Goal: Find contact information: Find contact information

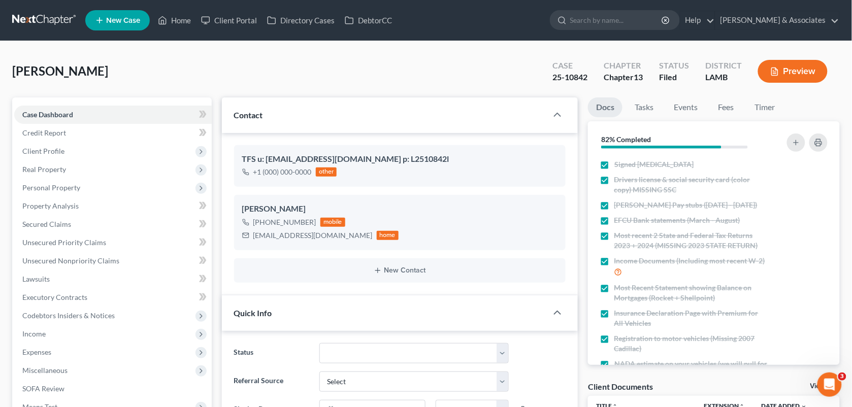
click at [174, 30] on ul "New Case Home Client Portal Directory Cases DebtorCC - No Result - See all resu…" at bounding box center [462, 20] width 754 height 26
click at [174, 20] on link "Home" at bounding box center [174, 20] width 43 height 18
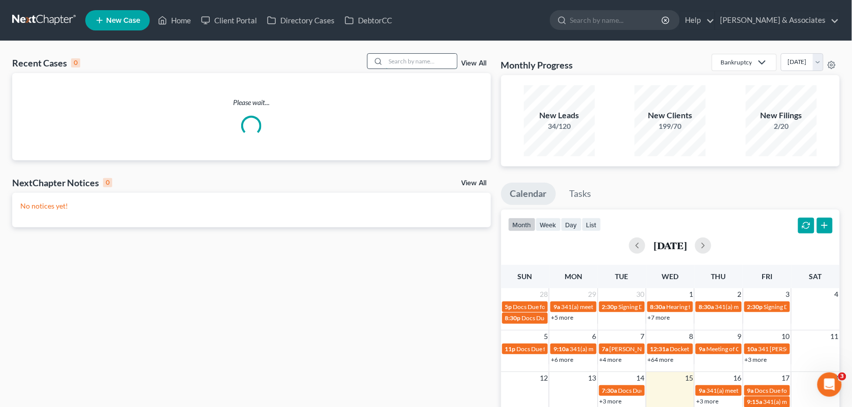
click at [402, 61] on input "search" at bounding box center [421, 61] width 71 height 15
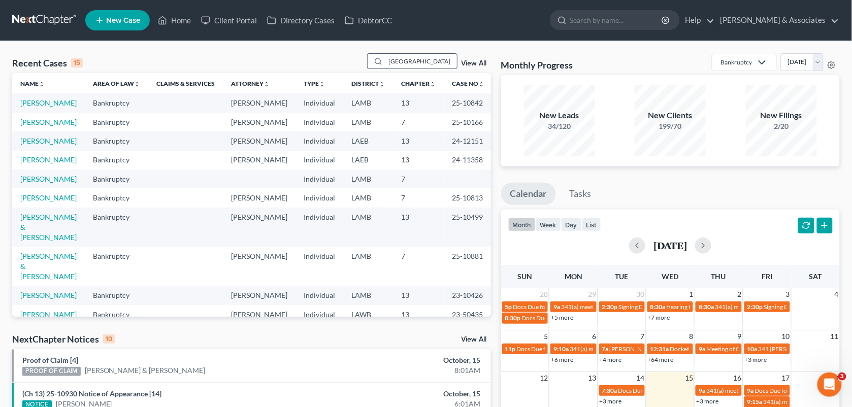
type input "[GEOGRAPHIC_DATA]"
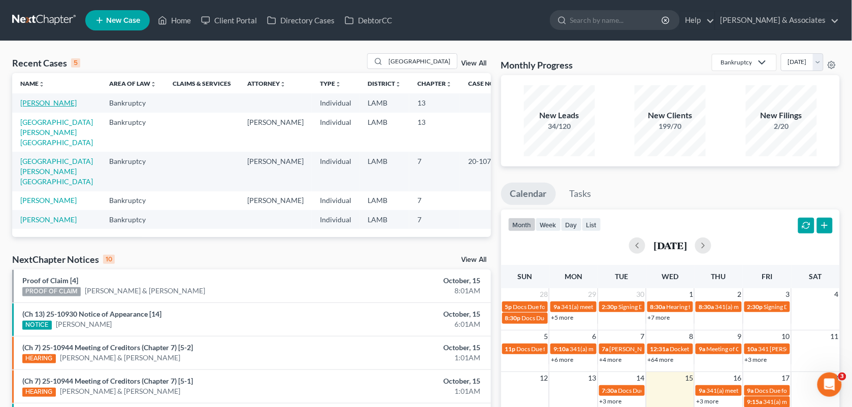
click at [38, 103] on link "[PERSON_NAME]" at bounding box center [48, 102] width 56 height 9
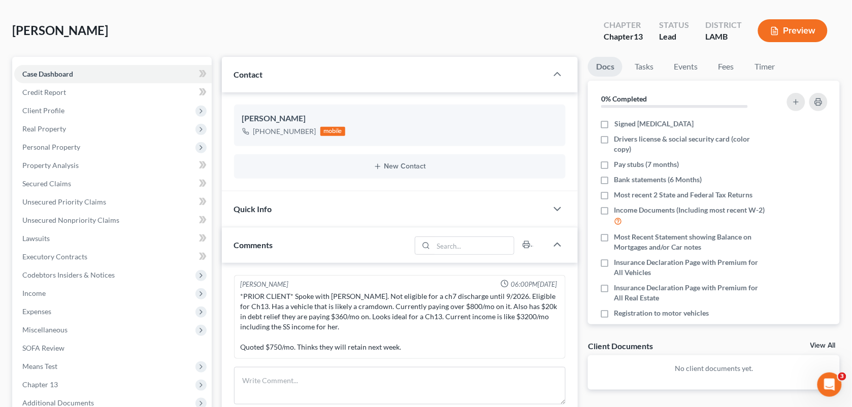
scroll to position [36, 0]
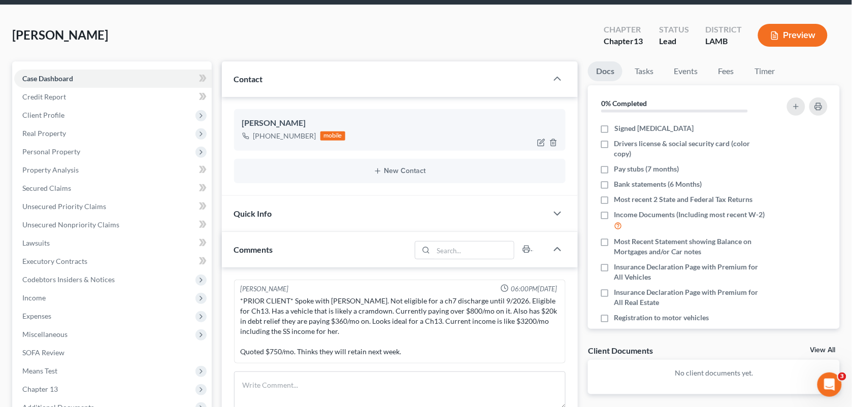
drag, startPoint x: 310, startPoint y: 135, endPoint x: 266, endPoint y: 138, distance: 43.2
click at [266, 138] on div "[PHONE_NUMBER]" at bounding box center [284, 136] width 63 height 10
click at [205, 45] on div "[PERSON_NAME] Upgraded Chapter Chapter 13 Status Lead District [GEOGRAPHIC_DATA]" at bounding box center [425, 39] width 827 height 44
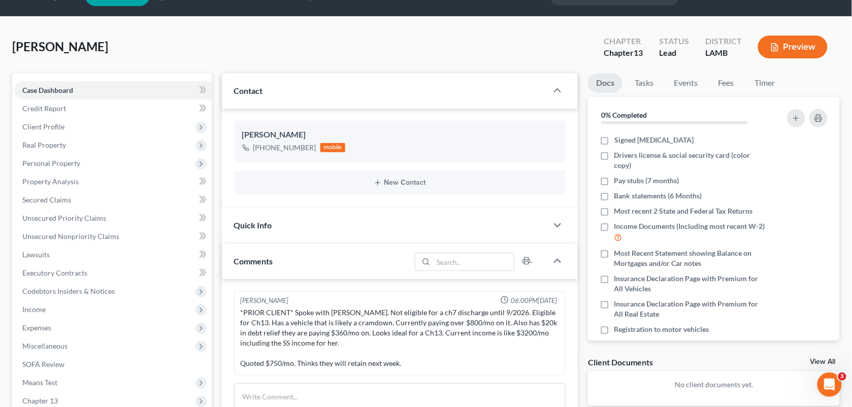
scroll to position [31, 0]
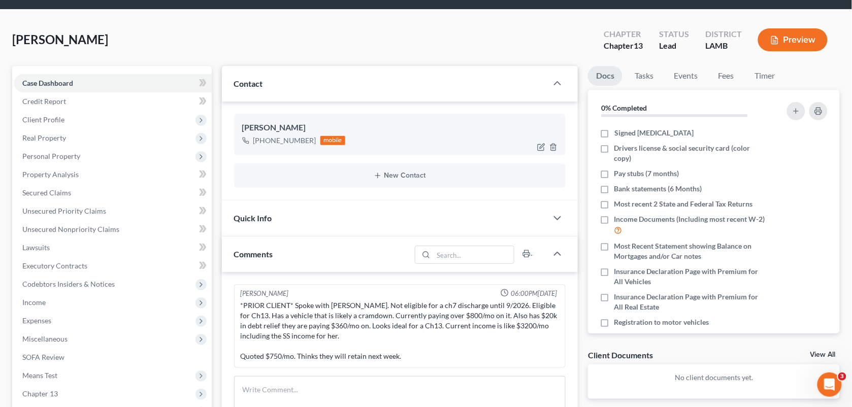
drag, startPoint x: 310, startPoint y: 137, endPoint x: 265, endPoint y: 140, distance: 44.7
click at [265, 140] on div "[PHONE_NUMBER]" at bounding box center [284, 141] width 63 height 10
copy div "716) 244-7086"
